Goal: Task Accomplishment & Management: Manage account settings

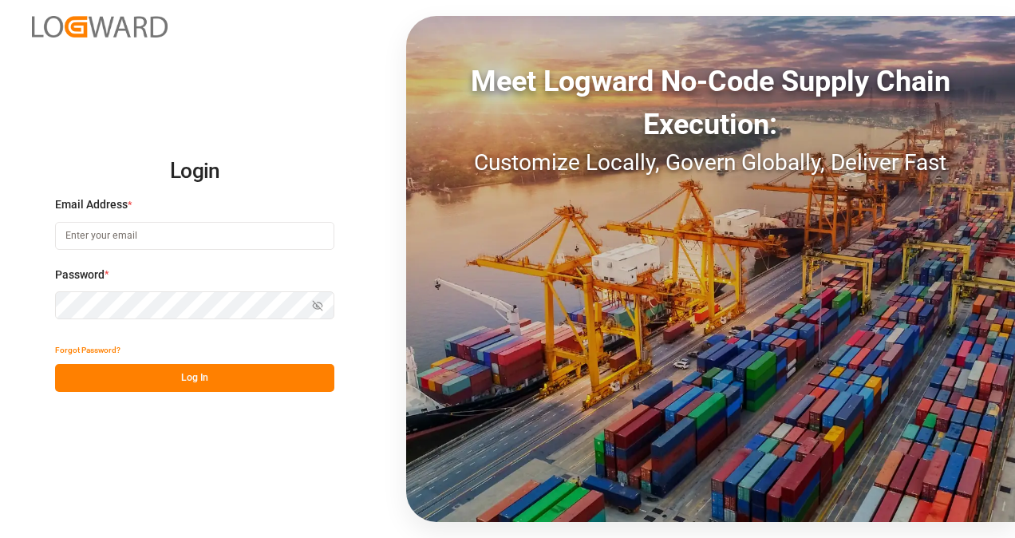
click at [255, 248] on input at bounding box center [194, 236] width 279 height 28
type input "[PERSON_NAME][EMAIL_ADDRESS][PERSON_NAME][PERSON_NAME][DOMAIN_NAME]"
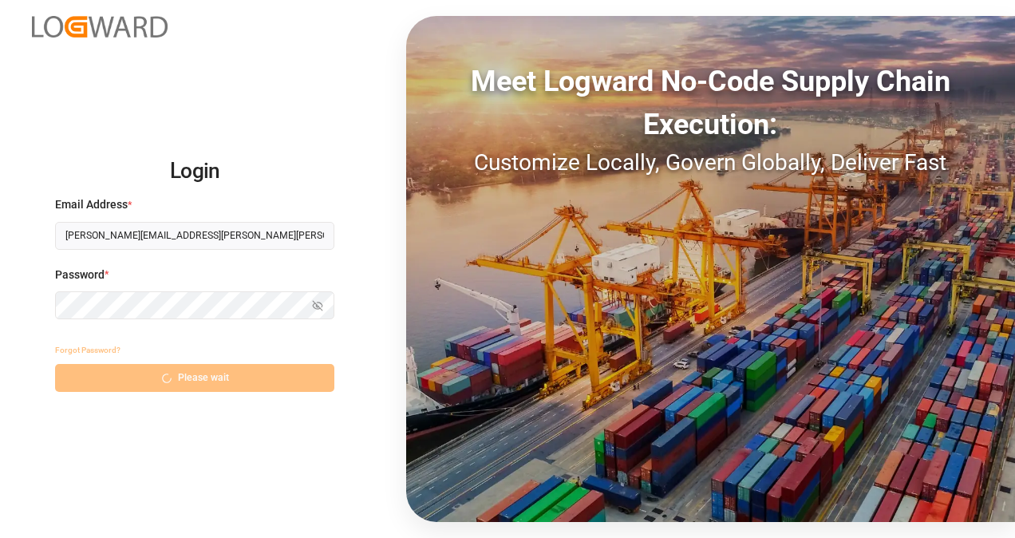
click at [682, 386] on div "Meet Logward No-Code Supply Chain Execution: Customize Locally, Govern Globally…" at bounding box center [710, 269] width 609 height 506
